Goal: Task Accomplishment & Management: Manage account settings

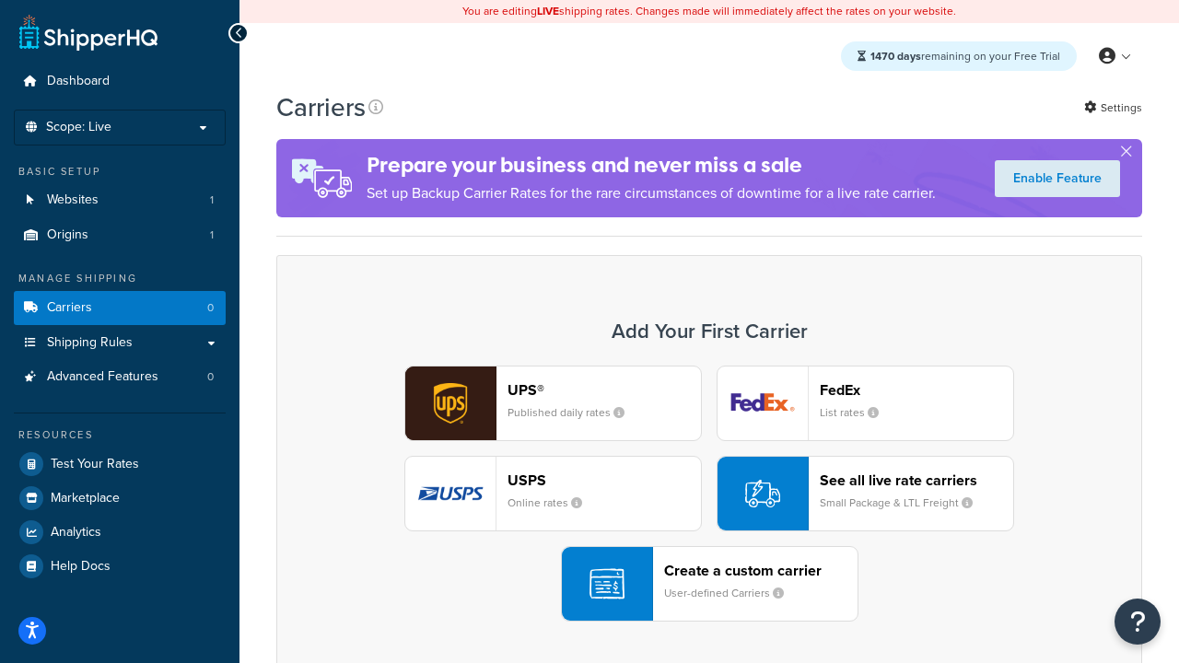
click at [709, 494] on div "UPS® Published daily rates FedEx List rates USPS Online rates See all live rate…" at bounding box center [709, 494] width 827 height 256
click at [917, 390] on header "FedEx" at bounding box center [916, 390] width 193 height 18
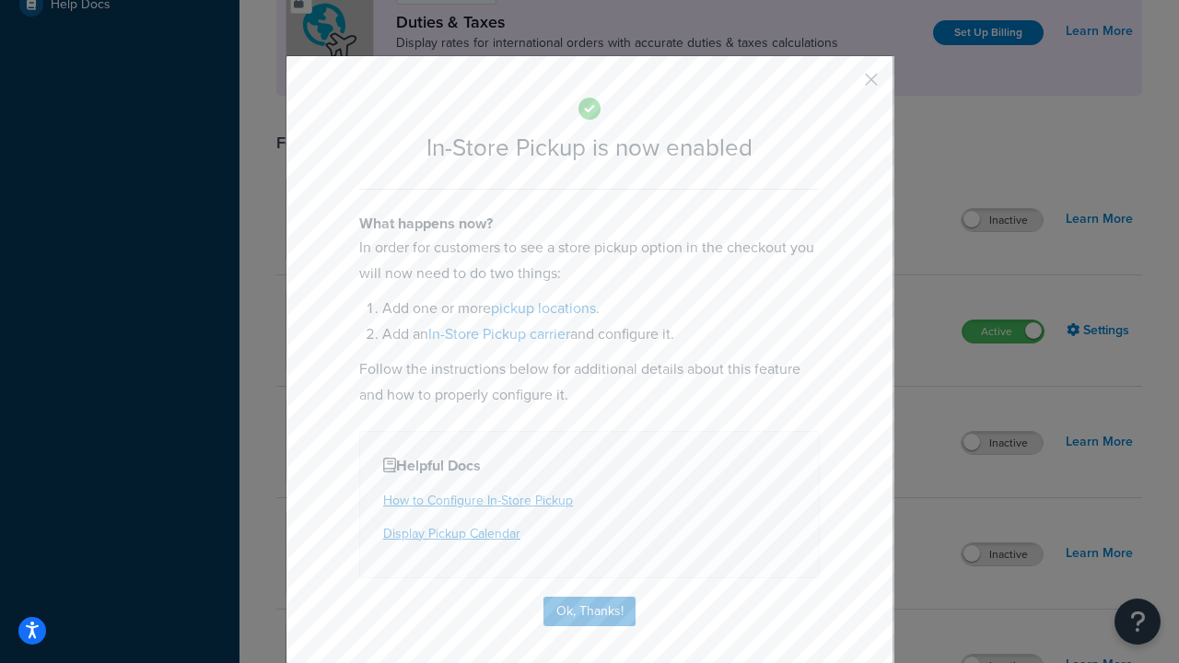
click at [844, 86] on button "button" at bounding box center [844, 86] width 5 height 5
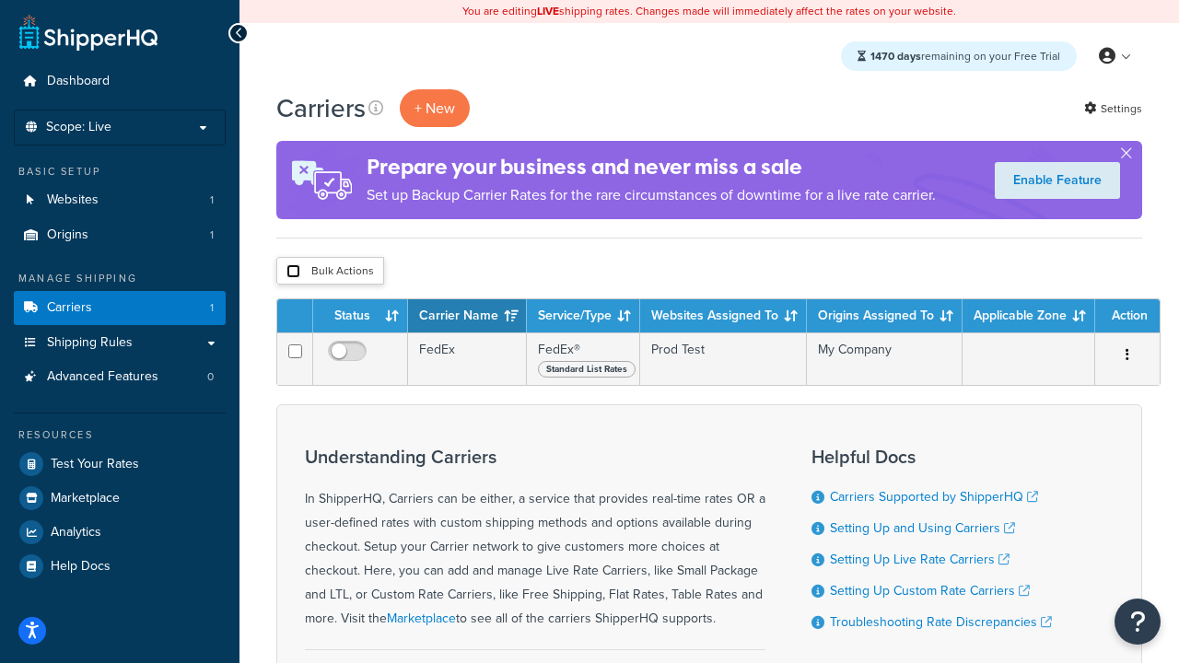
click at [293, 272] on input "checkbox" at bounding box center [294, 271] width 14 height 14
checkbox input "true"
click at [0, 0] on button "Delete" at bounding box center [0, 0] width 0 height 0
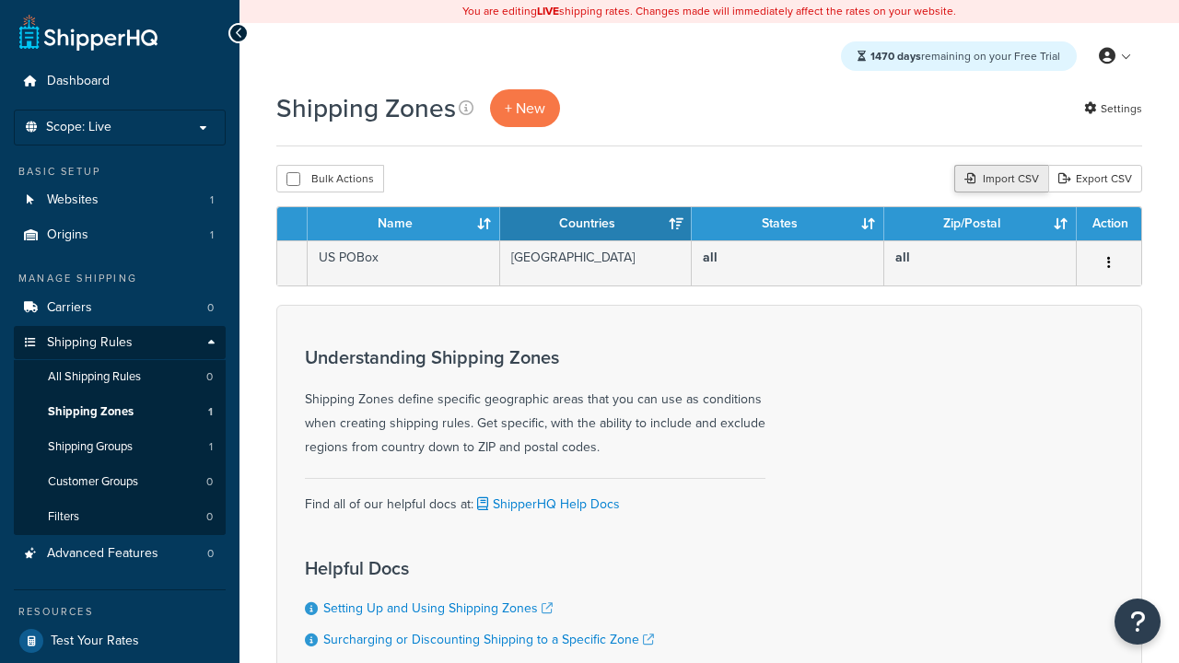
click at [999, 180] on div "Import CSV" at bounding box center [1002, 179] width 94 height 28
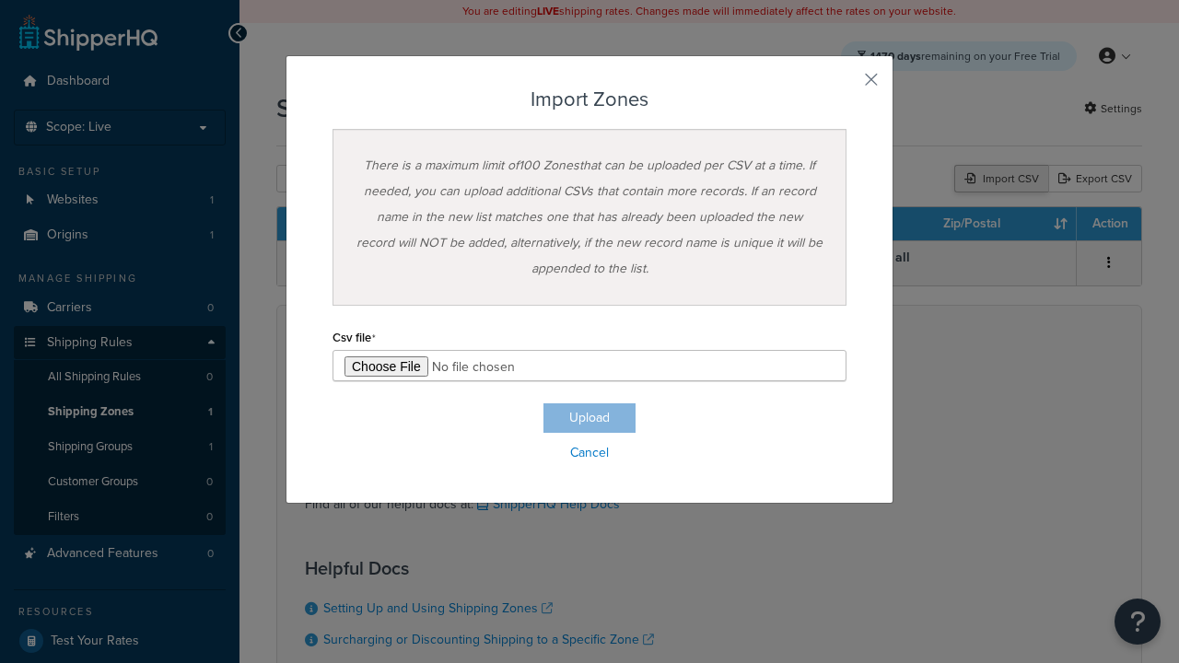
type input "C:\fakepath\importZonesFailure.csv"
click at [590, 418] on button "Upload" at bounding box center [590, 418] width 92 height 29
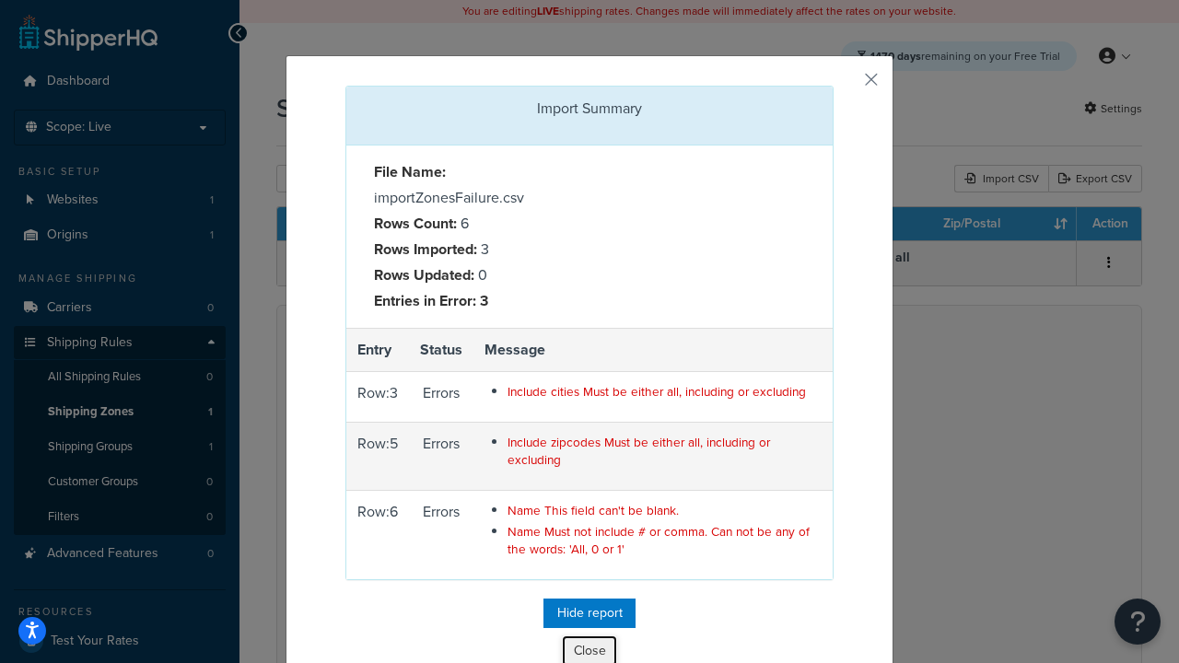
click at [590, 648] on button "Close" at bounding box center [589, 651] width 55 height 31
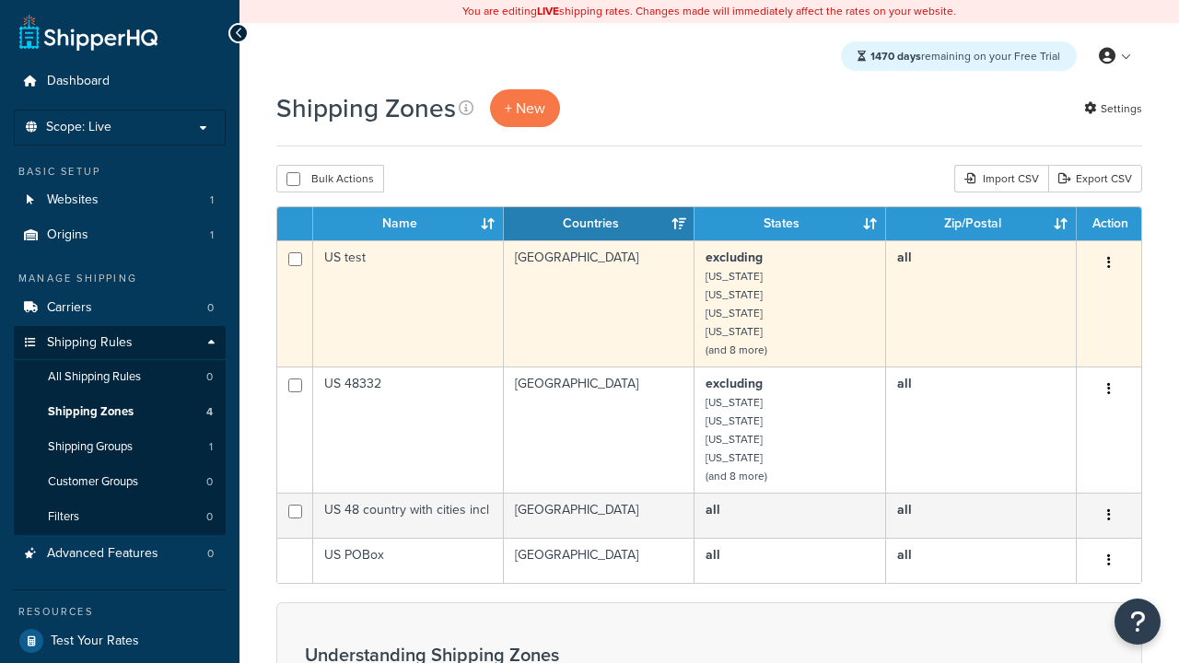
click at [1108, 264] on icon "button" at bounding box center [1109, 262] width 4 height 13
click at [0, 0] on link "Delete" at bounding box center [0, 0] width 0 height 0
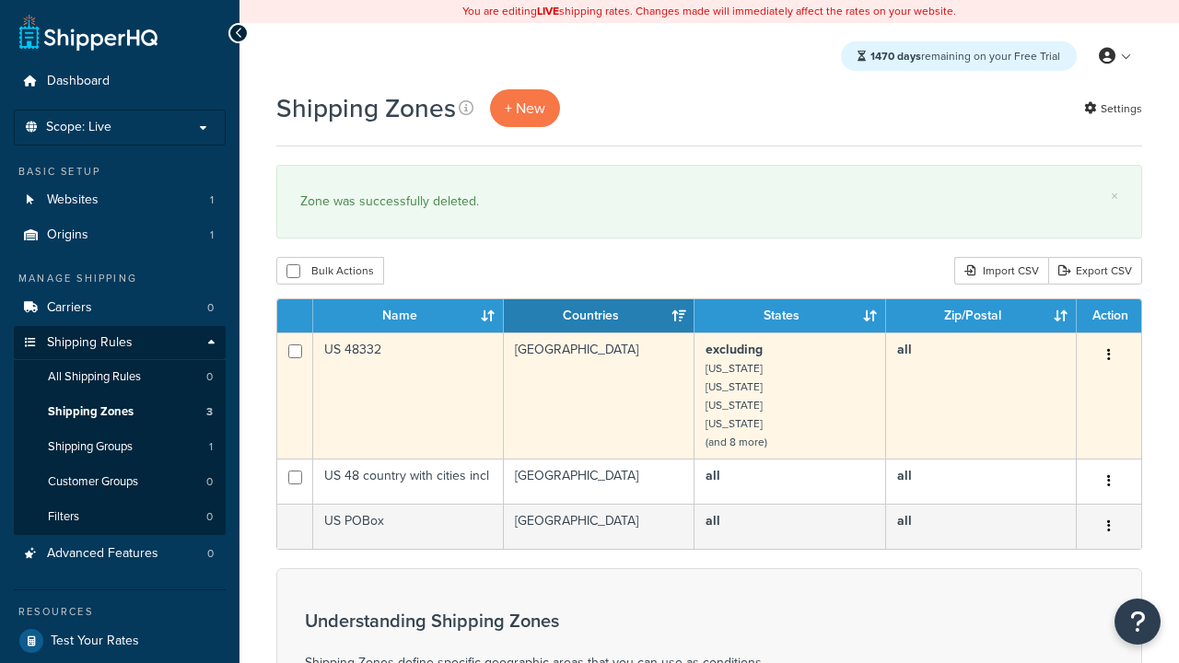
click at [1108, 357] on icon "button" at bounding box center [1109, 354] width 4 height 13
click at [0, 0] on link "Delete" at bounding box center [0, 0] width 0 height 0
